Goal: Transaction & Acquisition: Purchase product/service

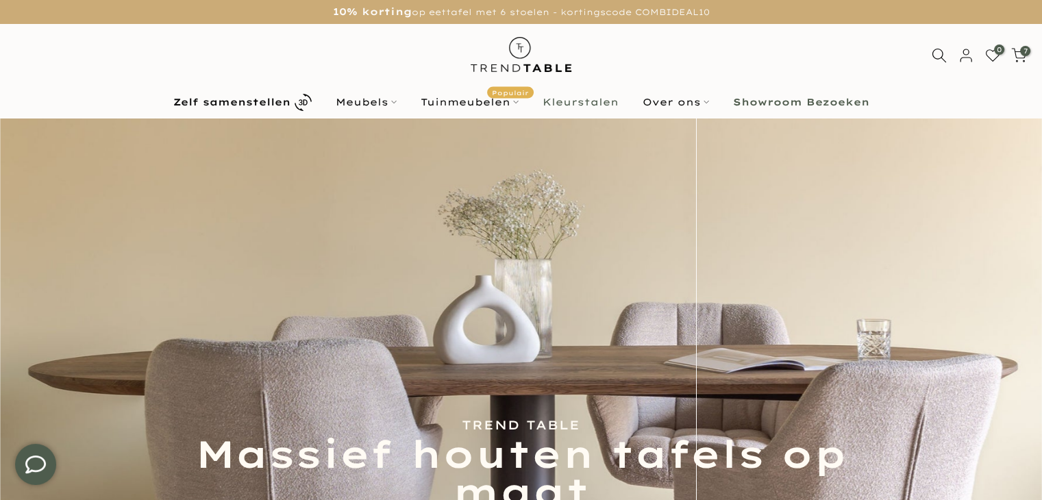
type input "****"
click at [597, 102] on link "Kleurstalen" at bounding box center [580, 102] width 100 height 16
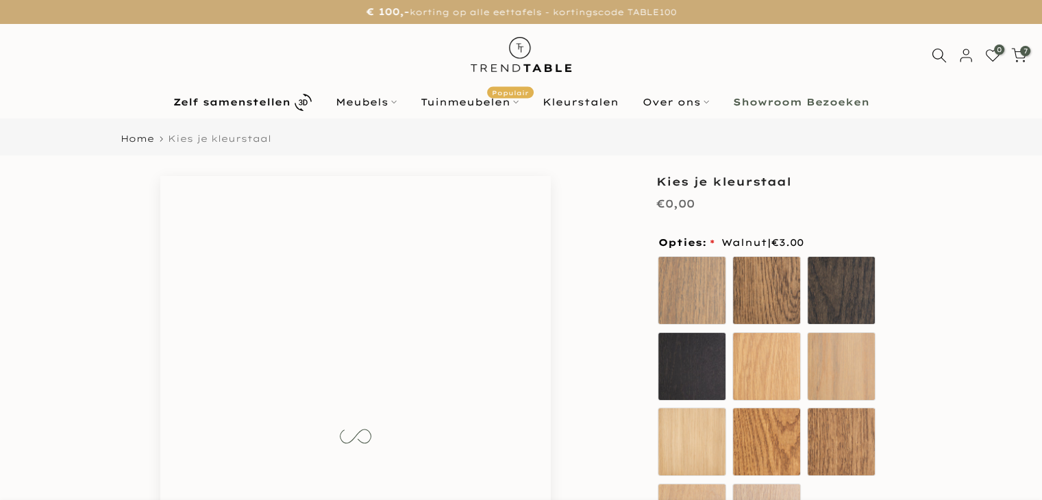
type input "****"
click at [726, 287] on div "Ash Chocolate Coal Deep Black [GEOGRAPHIC_DATA]" at bounding box center [769, 406] width 226 height 303
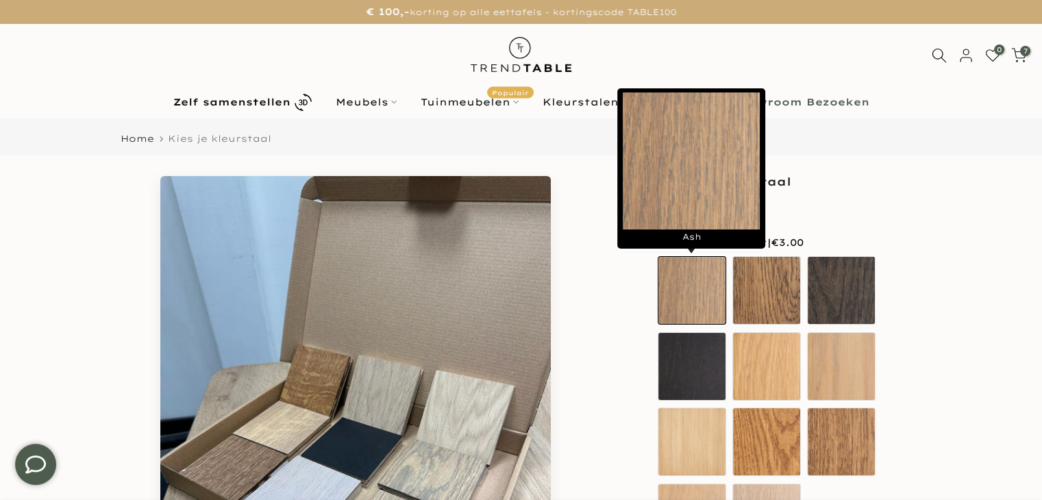
click at [714, 286] on label "Ash" at bounding box center [691, 290] width 68 height 68
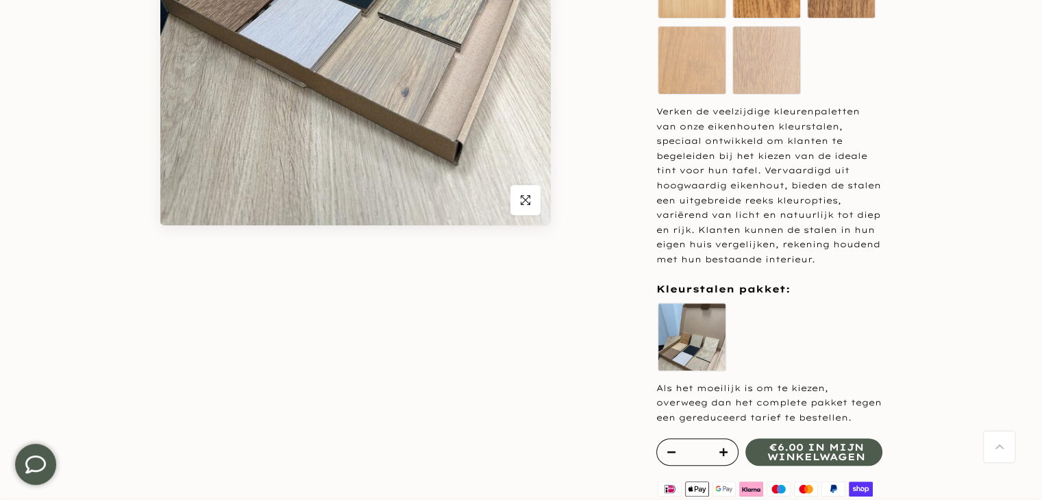
scroll to position [137, 0]
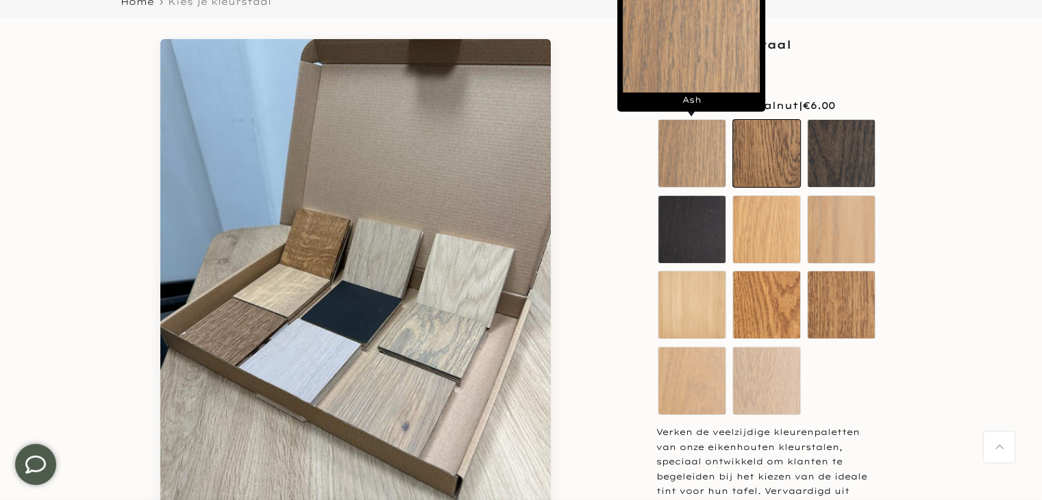
click at [773, 162] on label "Chocolate" at bounding box center [766, 153] width 68 height 68
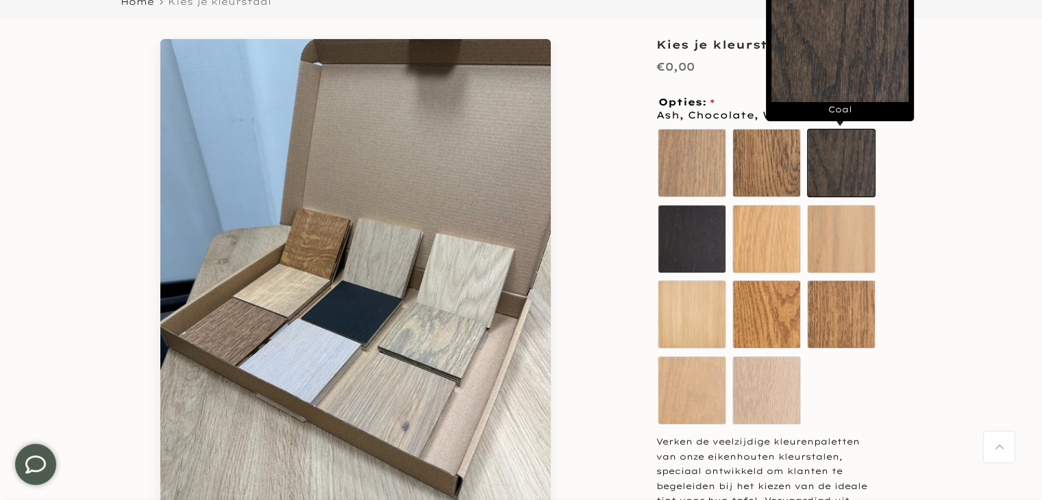
click at [823, 156] on label "Coal" at bounding box center [841, 163] width 68 height 68
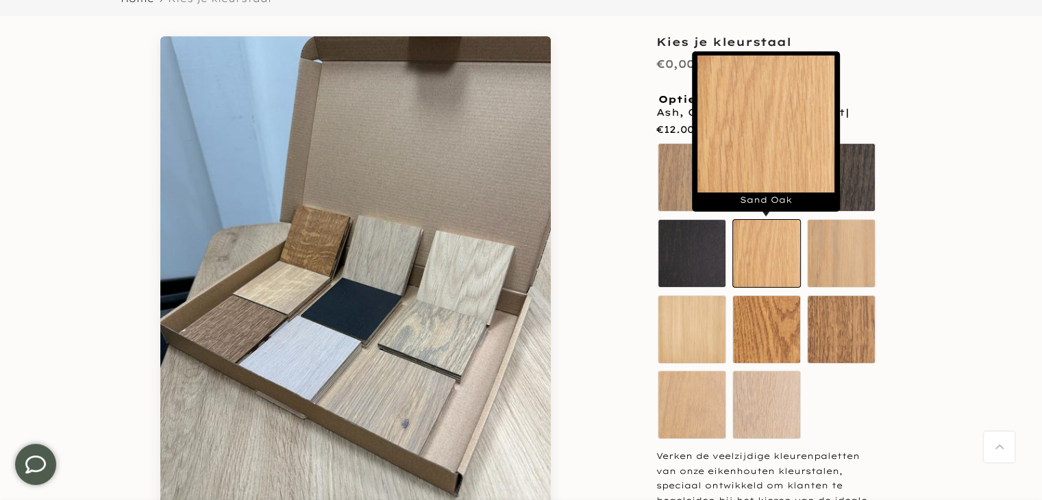
click at [764, 240] on label "Sand Oak" at bounding box center [766, 253] width 68 height 68
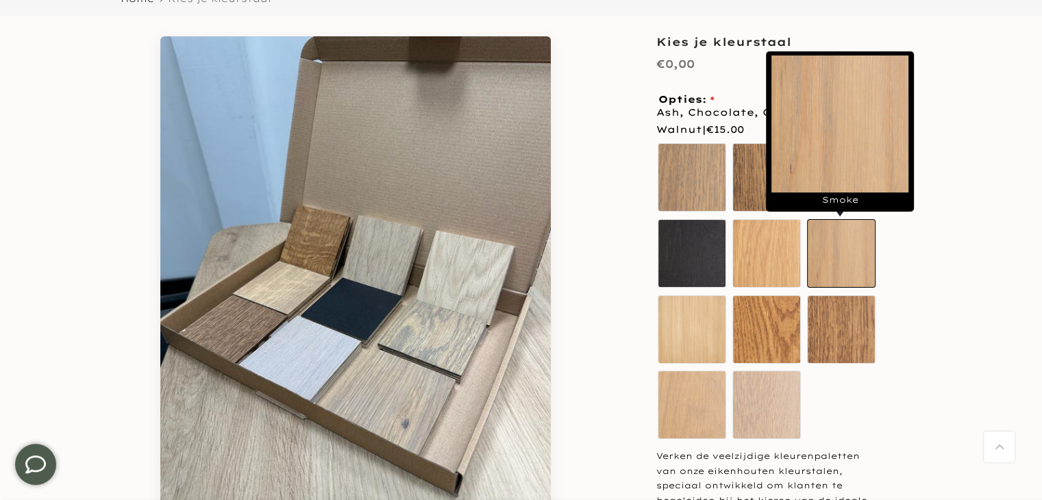
click at [830, 242] on label "Smoke" at bounding box center [841, 253] width 68 height 68
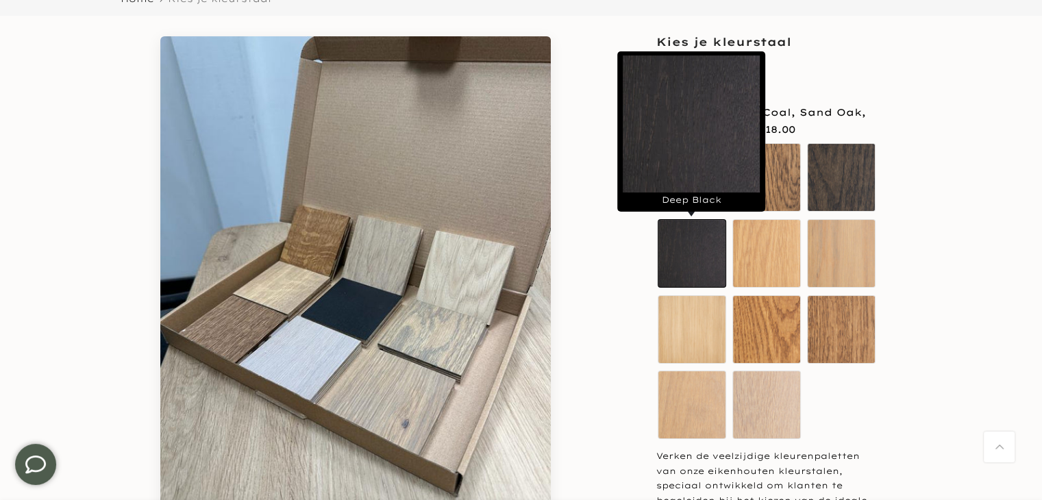
click at [683, 264] on label "Deep Black" at bounding box center [691, 253] width 68 height 68
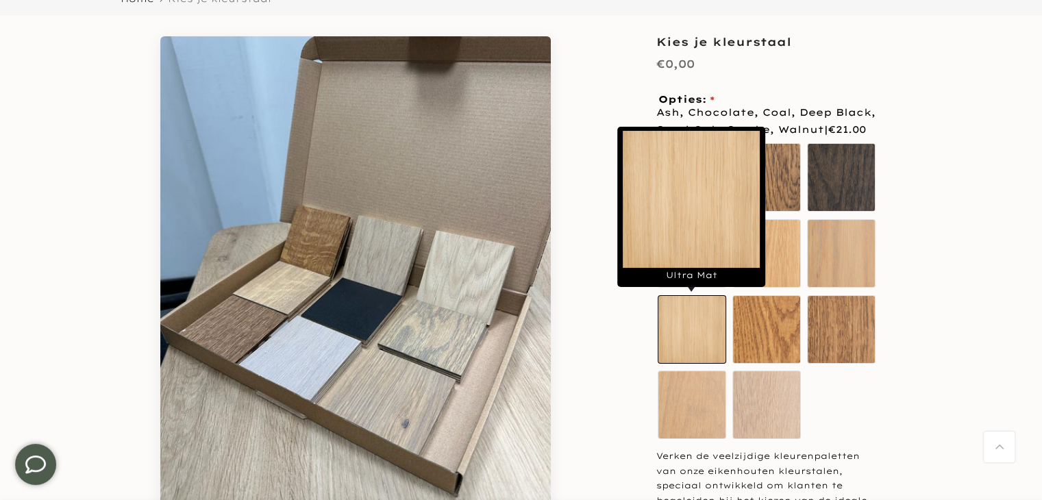
drag, startPoint x: 657, startPoint y: 312, endPoint x: 702, endPoint y: 310, distance: 44.5
click at [658, 312] on label "Ultra Mat" at bounding box center [691, 329] width 68 height 68
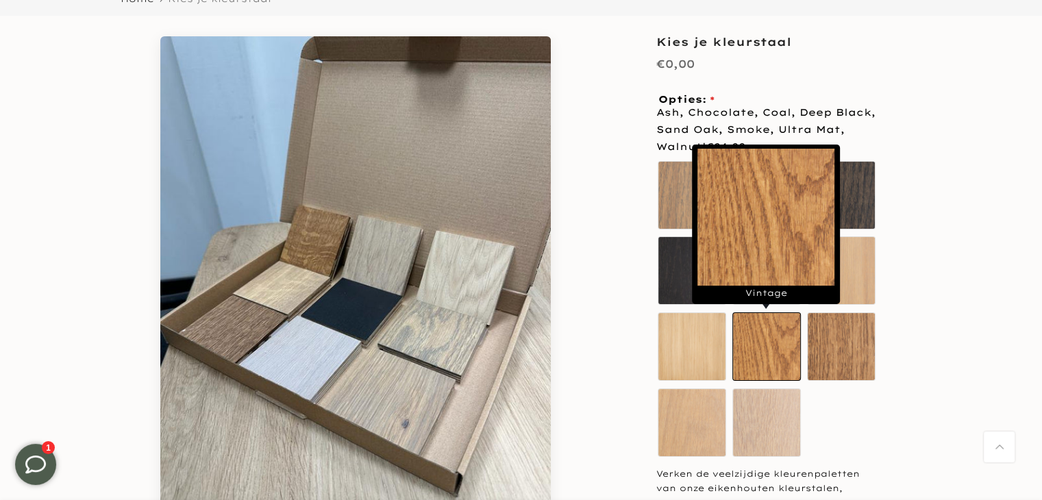
click at [767, 321] on label "Vintage" at bounding box center [766, 346] width 68 height 68
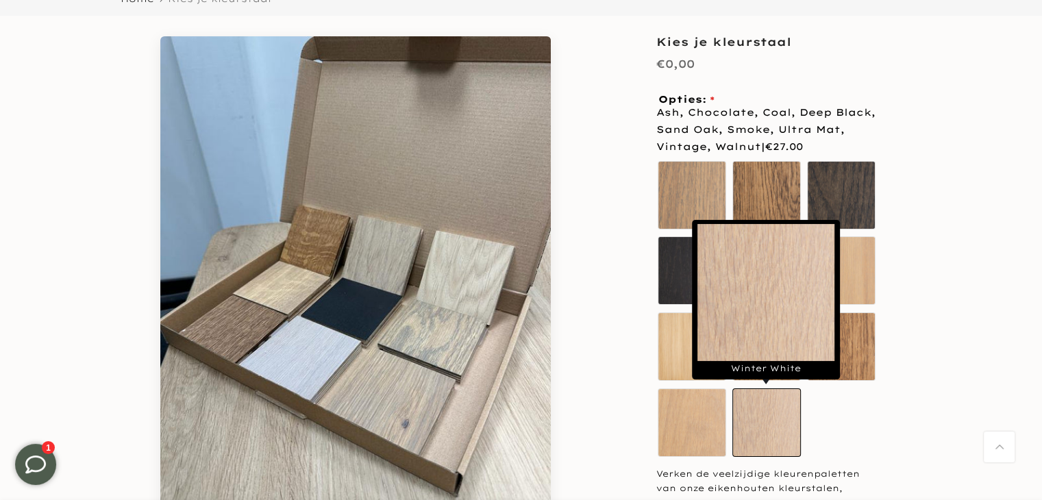
click at [765, 421] on label "Winter White" at bounding box center [766, 422] width 68 height 68
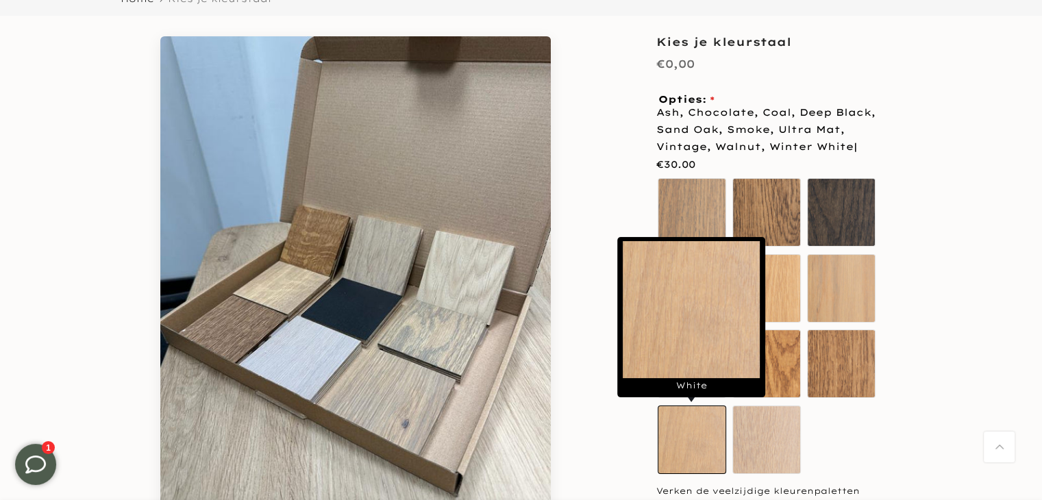
click at [717, 419] on label "White" at bounding box center [691, 439] width 68 height 68
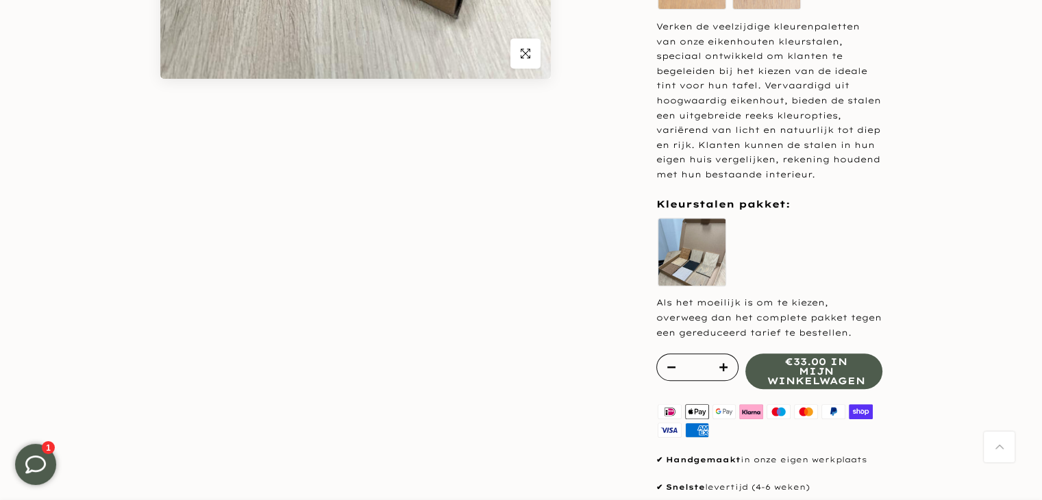
scroll to position [618, 0]
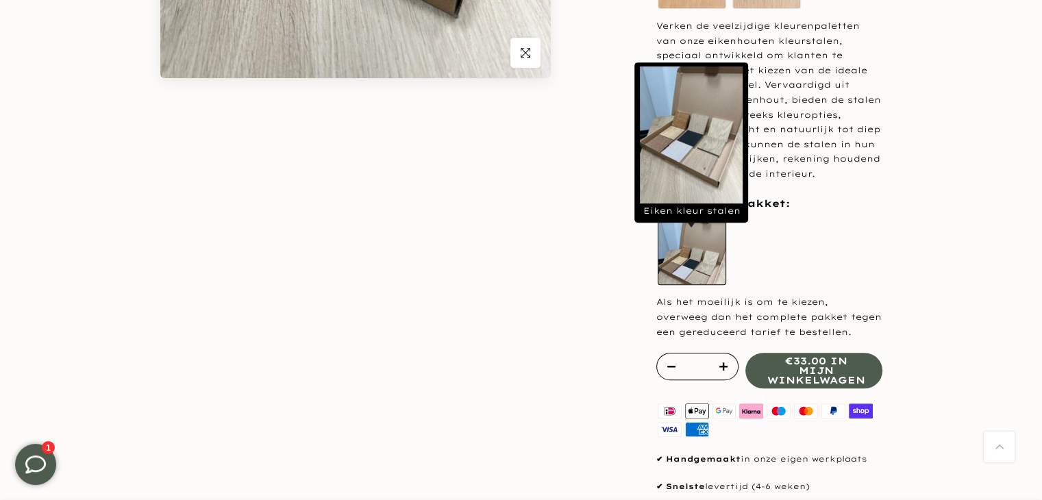
click at [668, 273] on label "Eiken kleur stalen" at bounding box center [691, 250] width 68 height 68
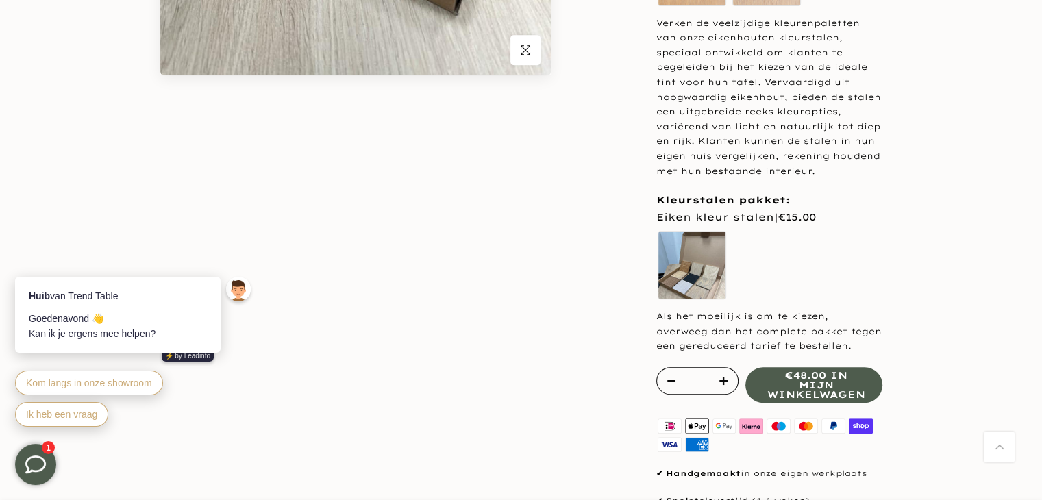
scroll to position [616, 0]
